Goal: Information Seeking & Learning: Learn about a topic

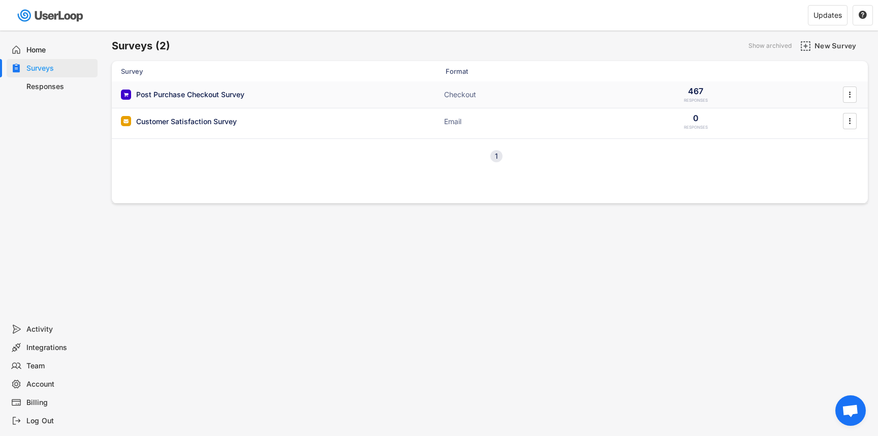
click at [179, 94] on div "Post Purchase Checkout Survey" at bounding box center [190, 94] width 108 height 10
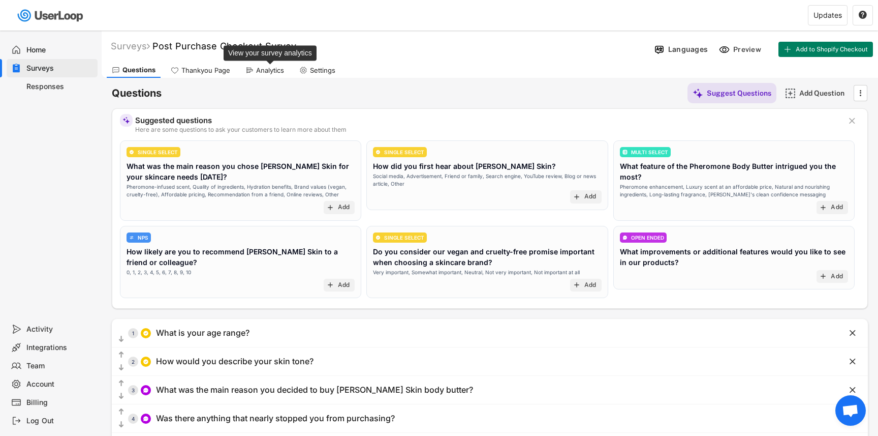
click at [267, 72] on div "Analytics" at bounding box center [270, 70] width 28 height 9
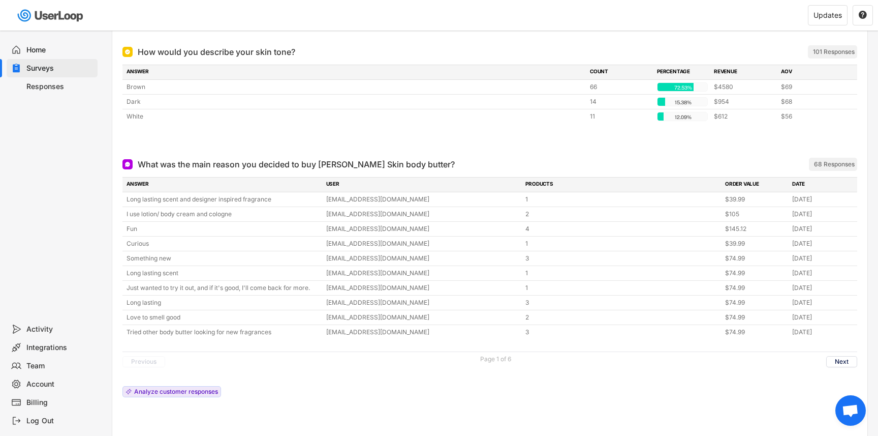
scroll to position [304, 0]
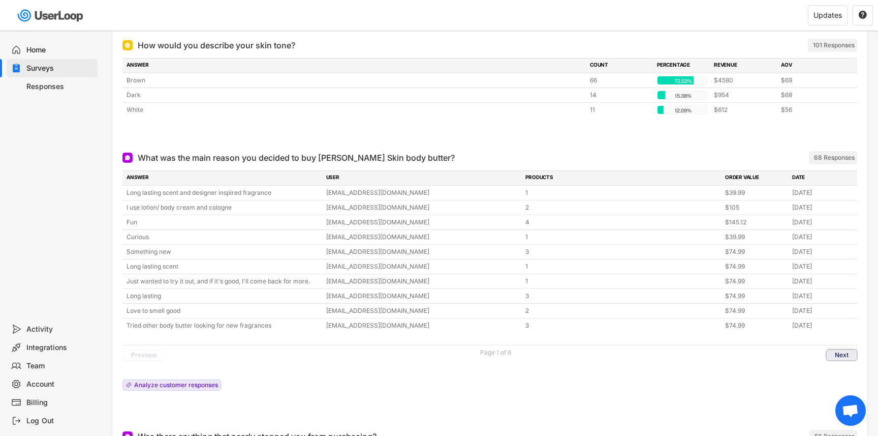
click at [842, 353] on button "Next" at bounding box center [841, 354] width 31 height 11
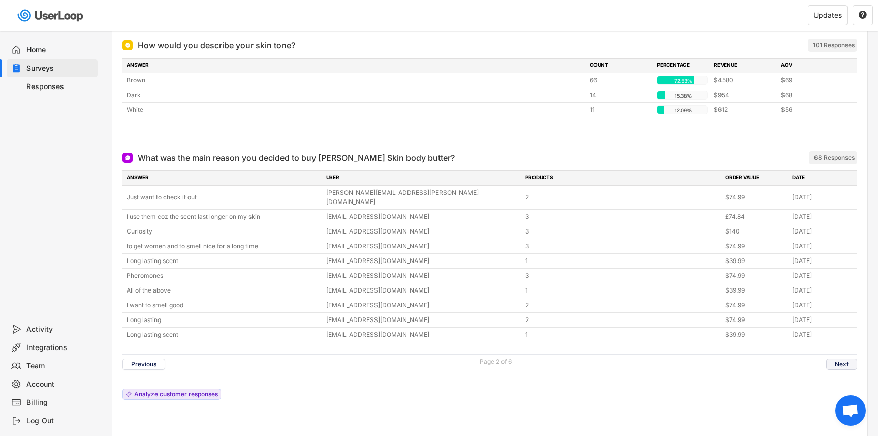
click at [842, 358] on button "Next" at bounding box center [841, 363] width 31 height 11
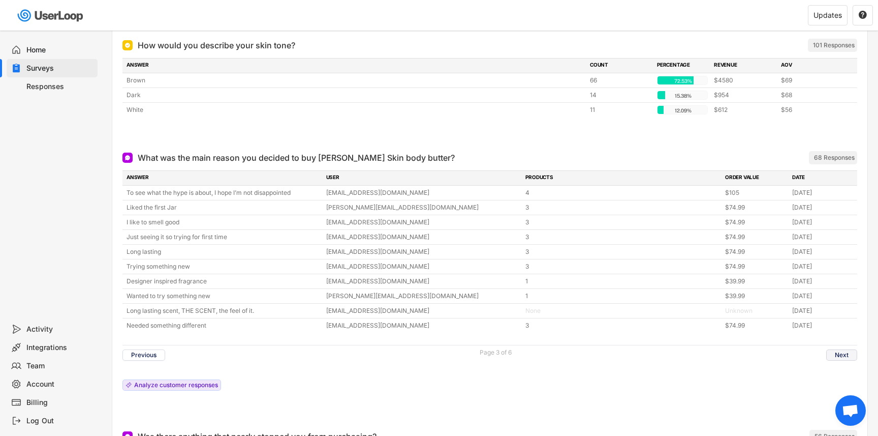
click at [838, 353] on button "Next" at bounding box center [841, 354] width 31 height 11
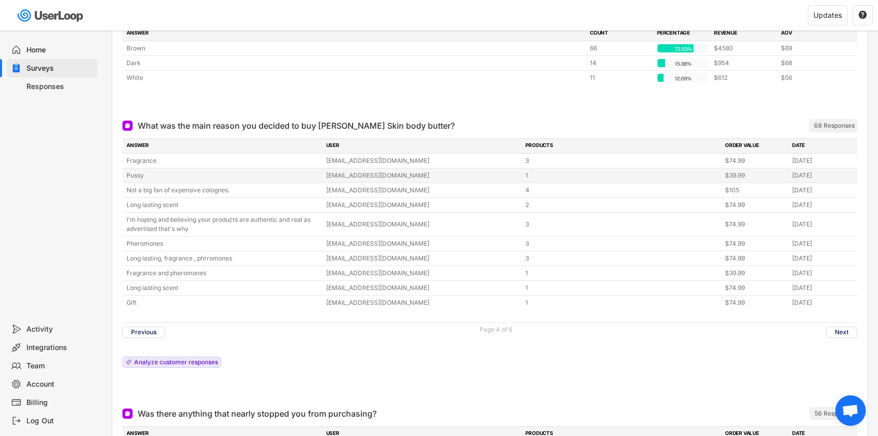
scroll to position [340, 0]
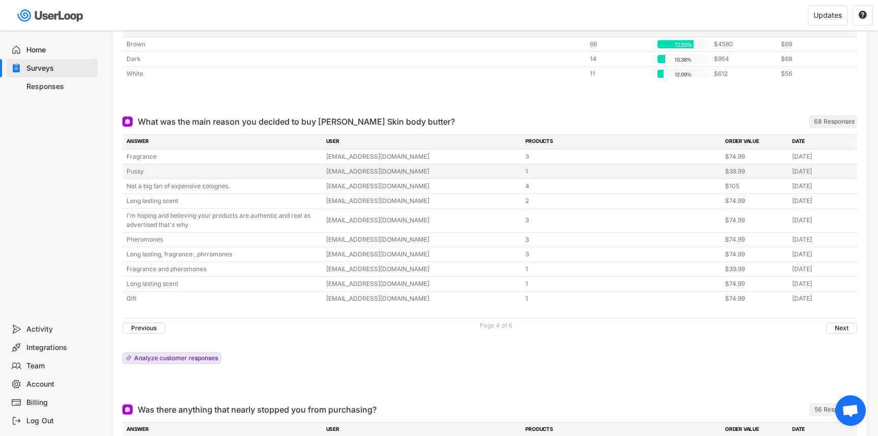
click at [240, 175] on div "Pussy" at bounding box center [224, 171] width 194 height 9
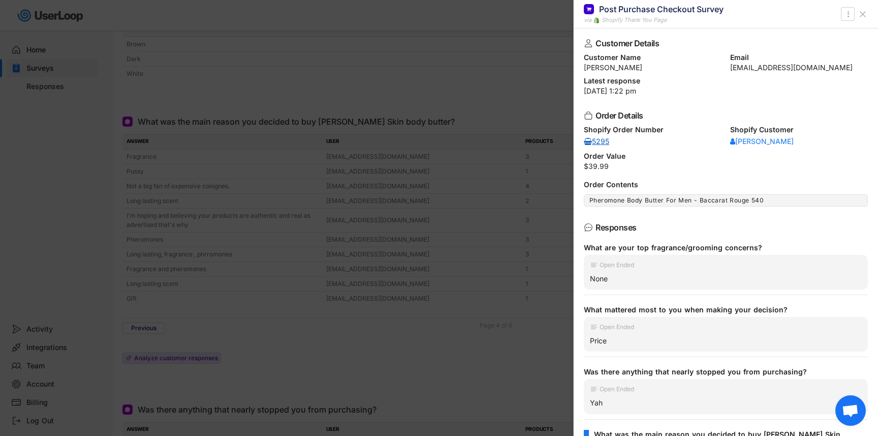
click at [609, 143] on div "5295" at bounding box center [599, 141] width 30 height 7
click at [347, 88] on div at bounding box center [439, 218] width 878 height 436
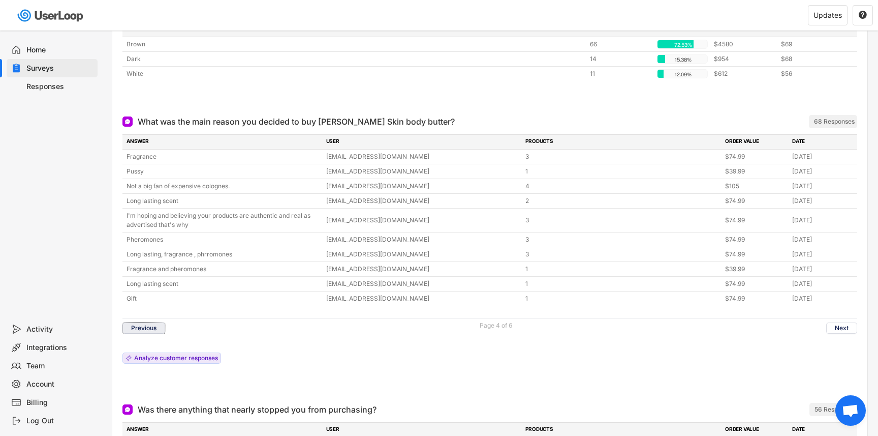
click at [149, 331] on button "Previous" at bounding box center [143, 327] width 43 height 11
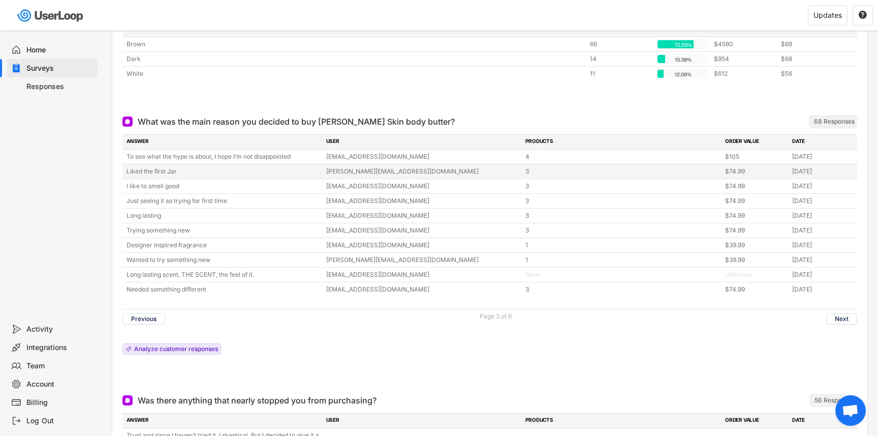
click at [194, 169] on div "Liked the first Jar" at bounding box center [224, 171] width 194 height 9
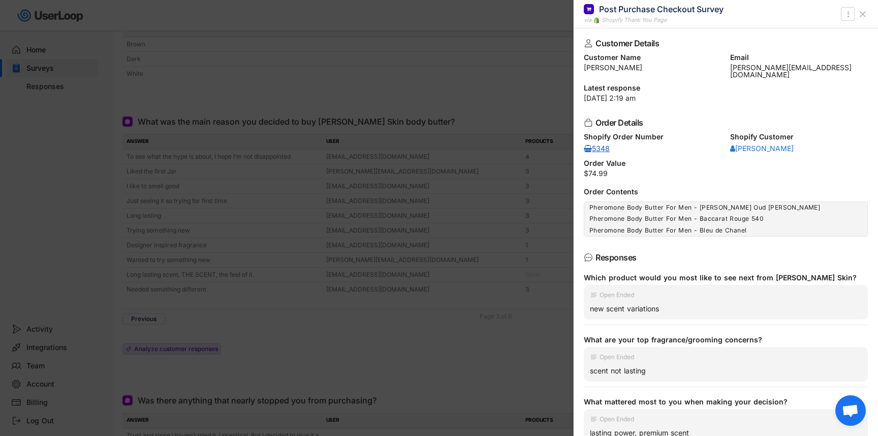
click at [605, 145] on div "5348" at bounding box center [599, 148] width 30 height 7
click at [377, 197] on div at bounding box center [439, 218] width 878 height 436
